Goal: Check status: Check status

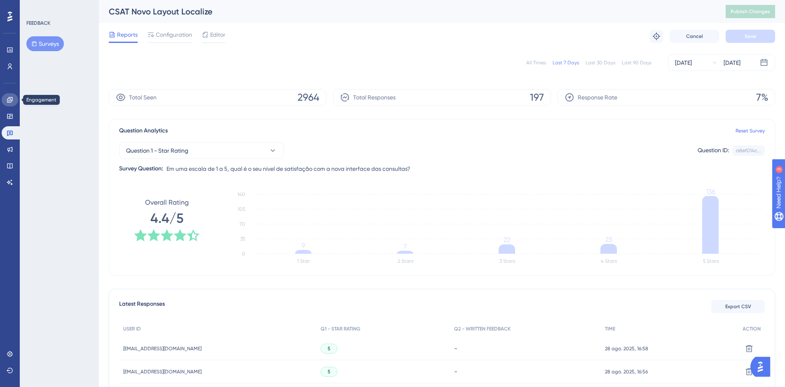
click at [5, 101] on link at bounding box center [10, 99] width 16 height 13
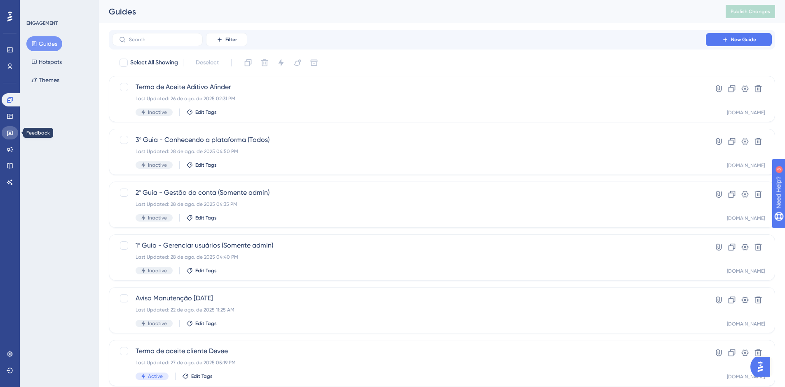
click at [12, 131] on icon at bounding box center [10, 133] width 6 height 5
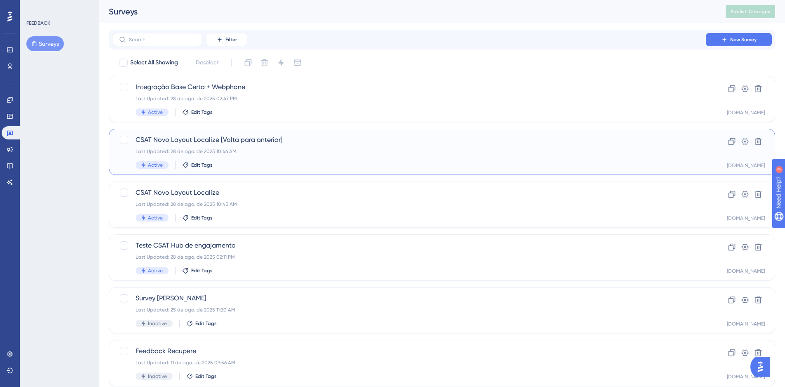
click at [281, 155] on div "CSAT Novo Layout Localize [Volta para anterior] Last Updated: 28 de ago. de 202…" at bounding box center [409, 152] width 547 height 34
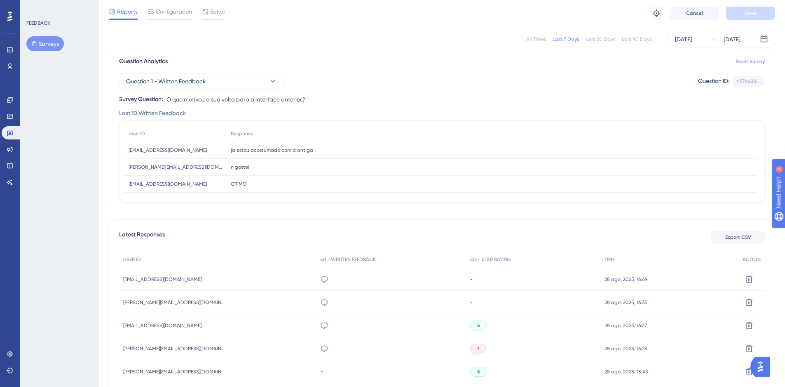
scroll to position [41, 0]
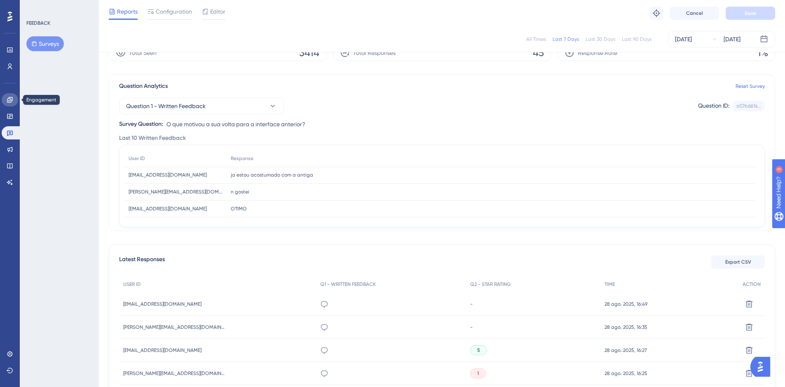
click at [9, 96] on icon at bounding box center [10, 99] width 7 height 7
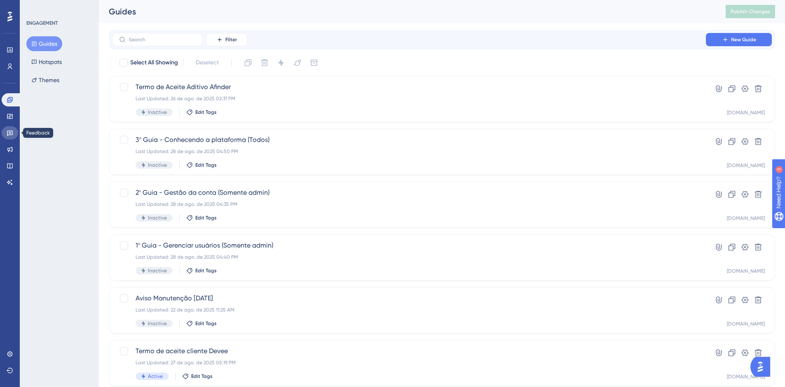
click at [14, 134] on link at bounding box center [10, 132] width 16 height 13
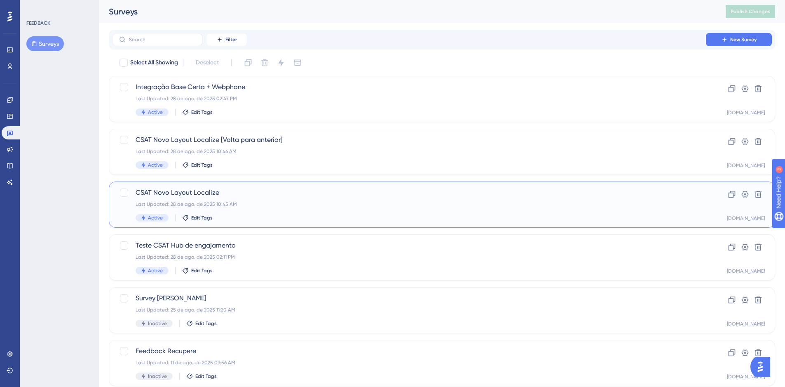
click at [312, 198] on div "CSAT Novo Layout Localize Last Updated: 28 de ago. de 2025 10:45 AM Active Edit…" at bounding box center [409, 205] width 547 height 34
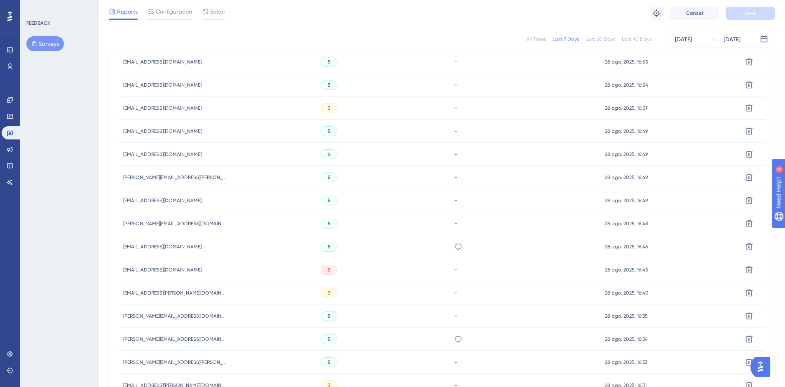
scroll to position [330, 0]
